Goal: Task Accomplishment & Management: Use online tool/utility

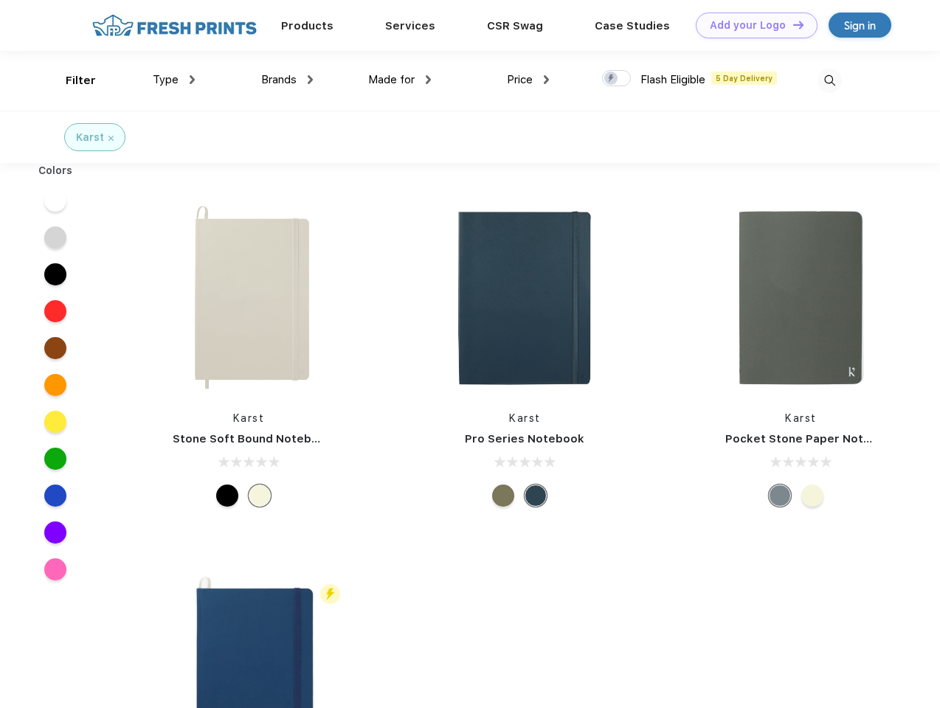
click at [751, 25] on link "Add your Logo Design Tool" at bounding box center [757, 26] width 122 height 26
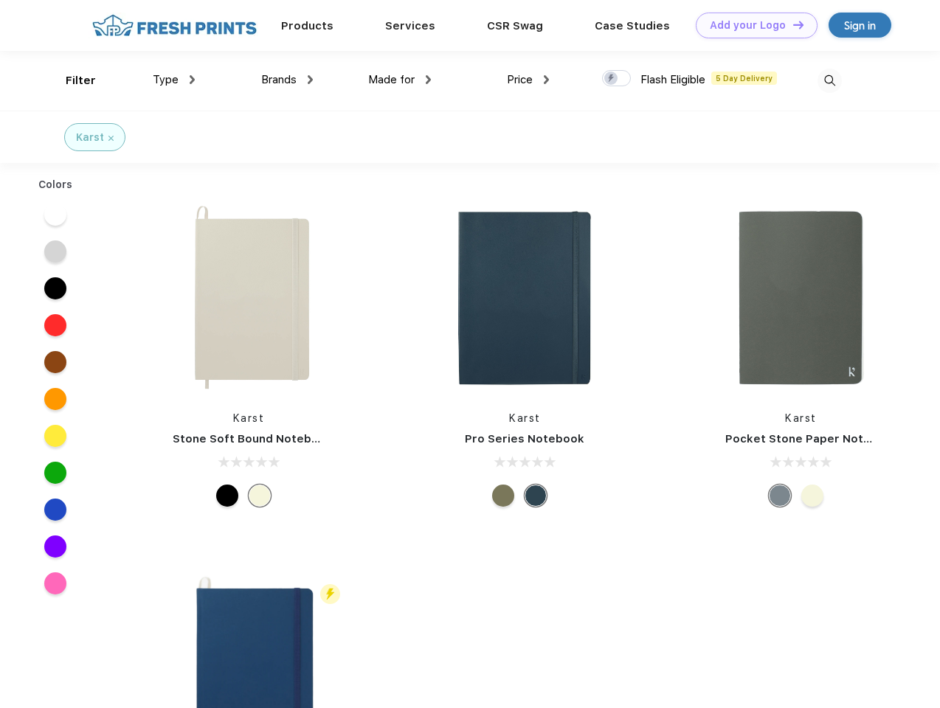
click at [0, 0] on div "Design Tool" at bounding box center [0, 0] width 0 height 0
click at [792, 24] on link "Add your Logo Design Tool" at bounding box center [757, 26] width 122 height 26
click at [71, 80] on div "Filter" at bounding box center [81, 80] width 30 height 17
click at [174, 80] on span "Type" at bounding box center [166, 79] width 26 height 13
click at [287, 80] on span "Brands" at bounding box center [278, 79] width 35 height 13
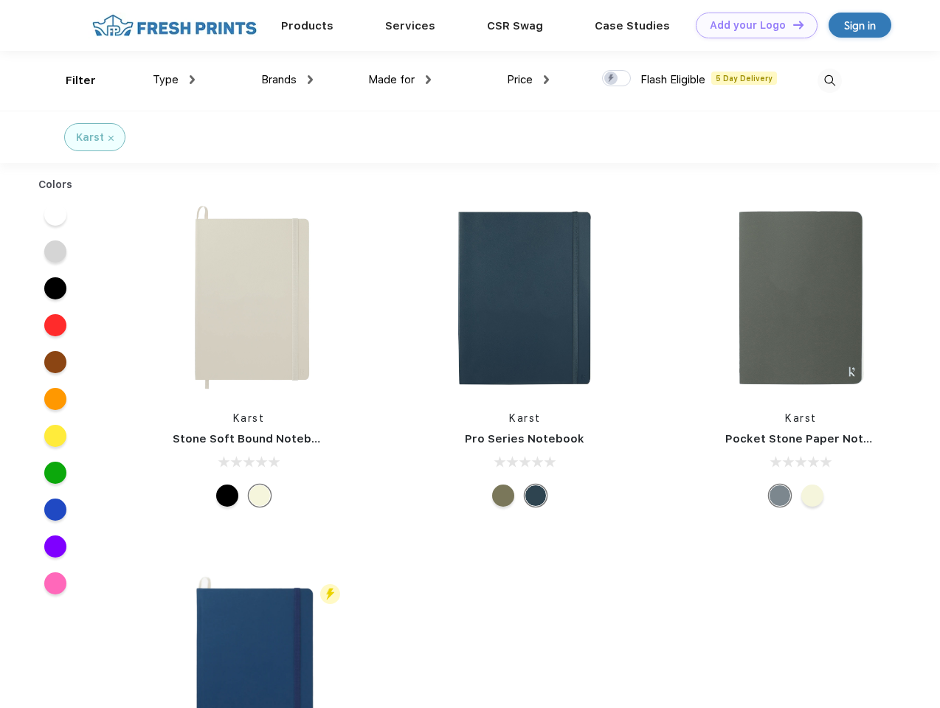
click at [400, 80] on span "Made for" at bounding box center [391, 79] width 46 height 13
click at [528, 80] on span "Price" at bounding box center [520, 79] width 26 height 13
click at [617, 79] on div at bounding box center [616, 78] width 29 height 16
click at [612, 79] on input "checkbox" at bounding box center [607, 74] width 10 height 10
click at [829, 80] on img at bounding box center [829, 81] width 24 height 24
